Goal: Information Seeking & Learning: Find specific page/section

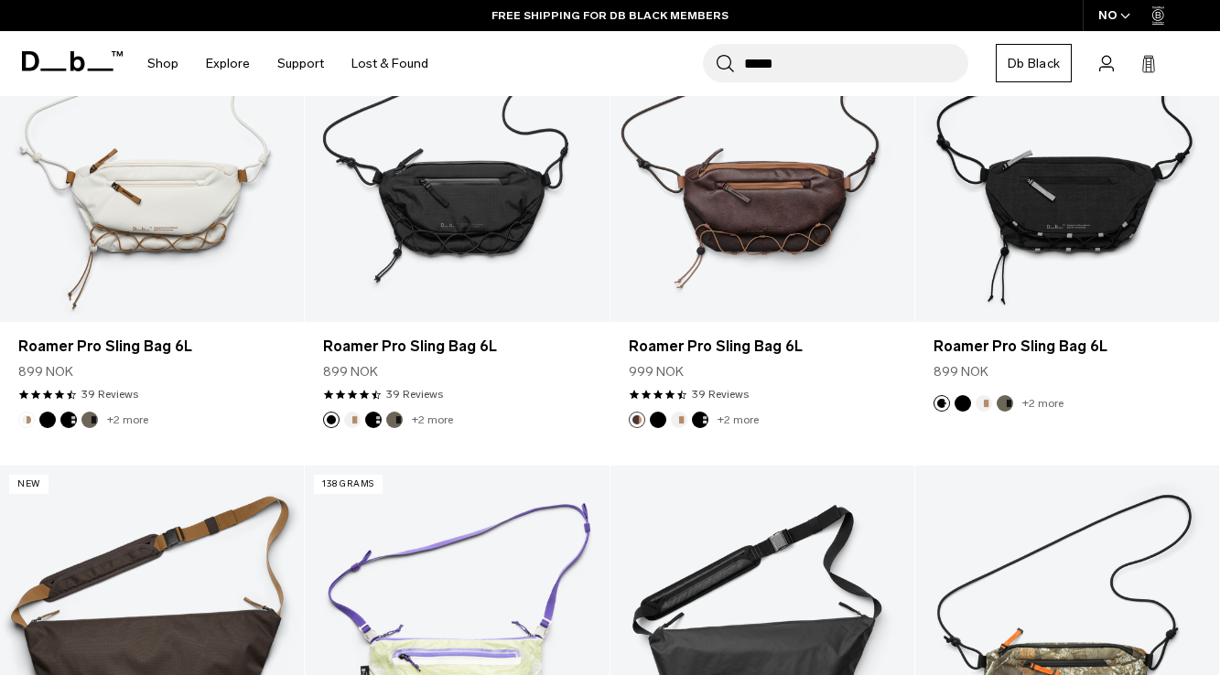
click at [787, 56] on input "*****" at bounding box center [856, 63] width 224 height 38
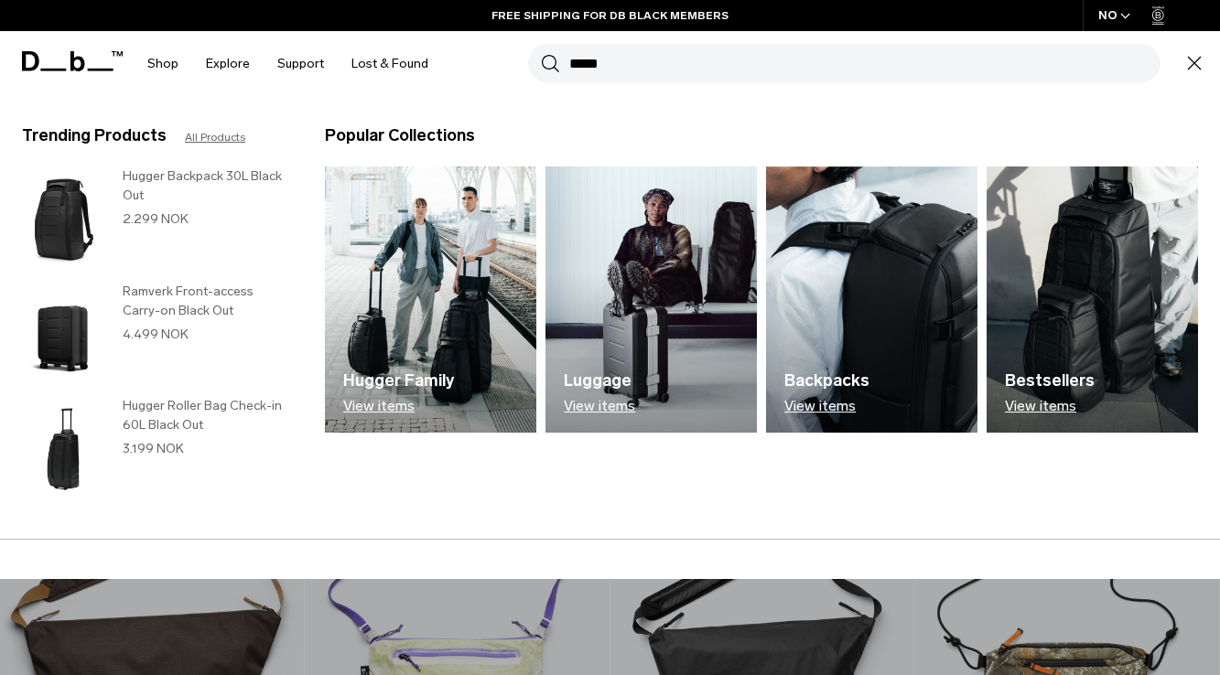
click at [787, 56] on input "*****" at bounding box center [864, 63] width 591 height 38
type input "**********"
click at [541, 53] on button "Search" at bounding box center [550, 63] width 19 height 20
